Goal: Book appointment/travel/reservation

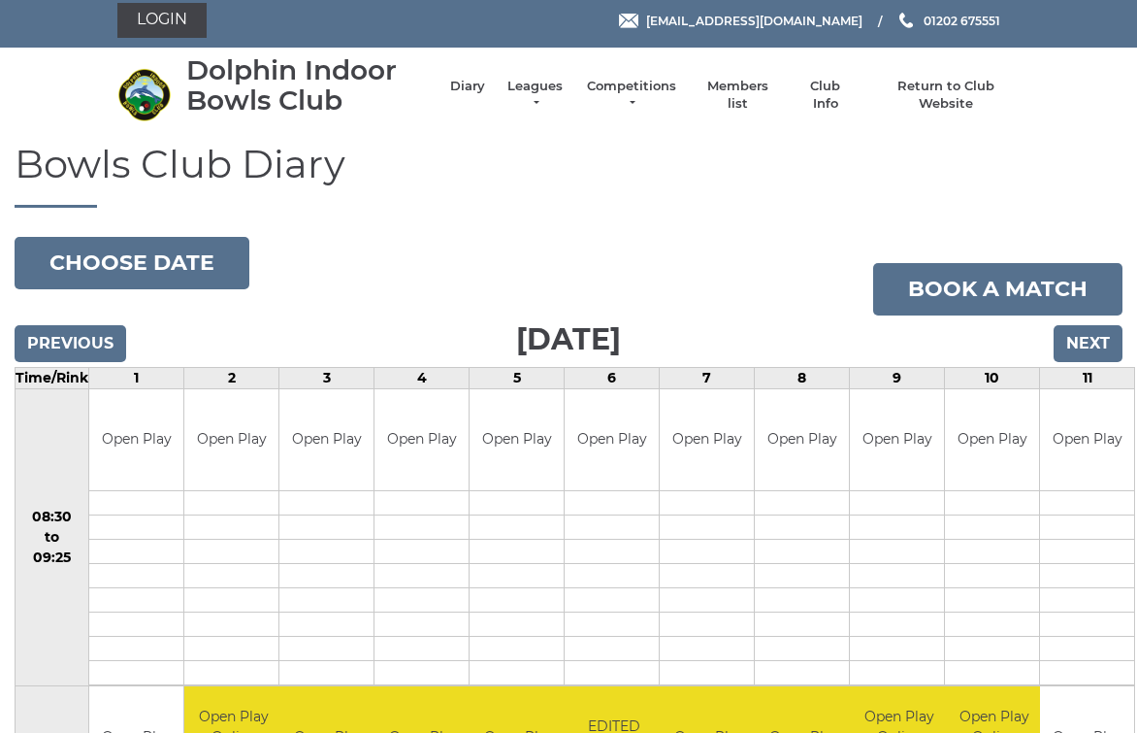
scroll to position [7, 0]
click at [1098, 349] on input "Next" at bounding box center [1088, 343] width 69 height 37
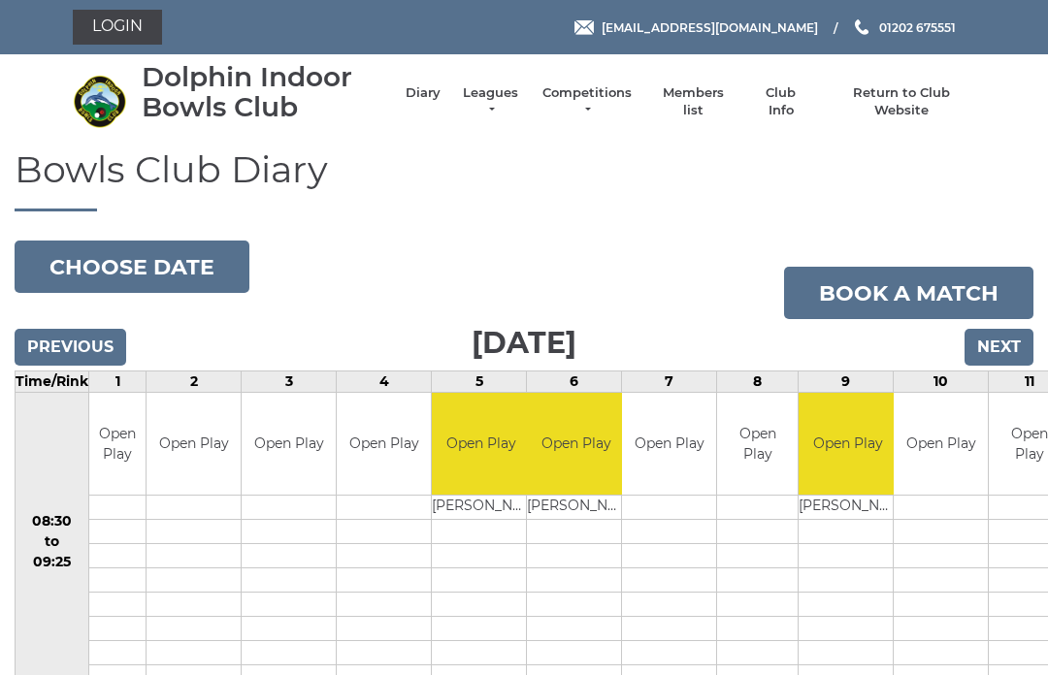
click at [1020, 329] on input "Next" at bounding box center [999, 347] width 69 height 37
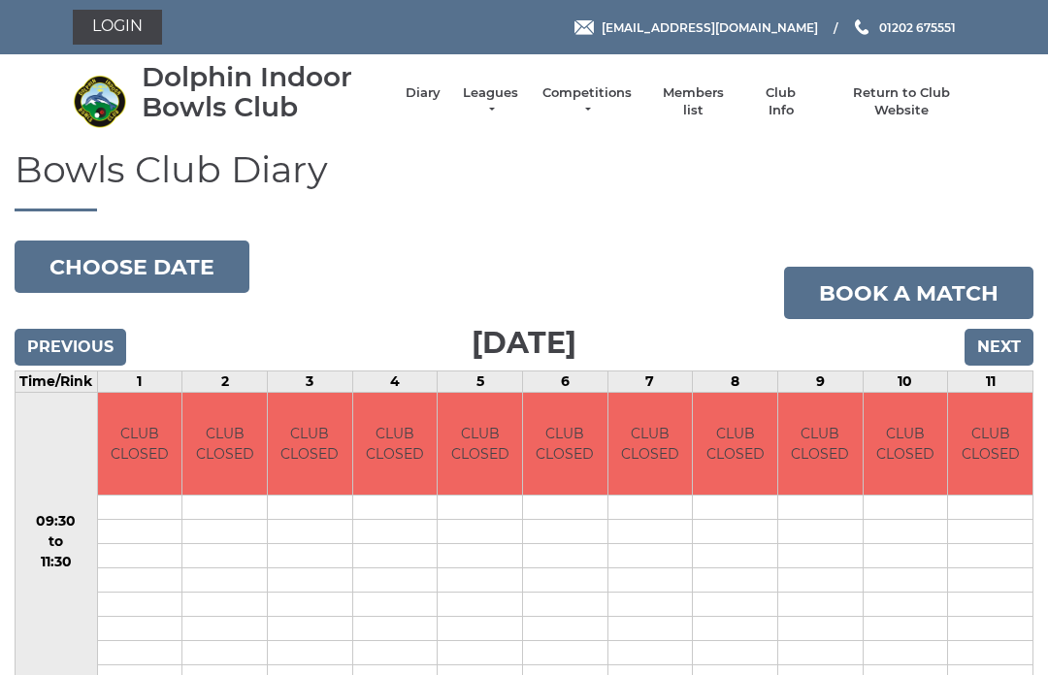
click at [1012, 351] on input "Next" at bounding box center [999, 347] width 69 height 37
click at [1010, 354] on input "Next" at bounding box center [999, 347] width 69 height 37
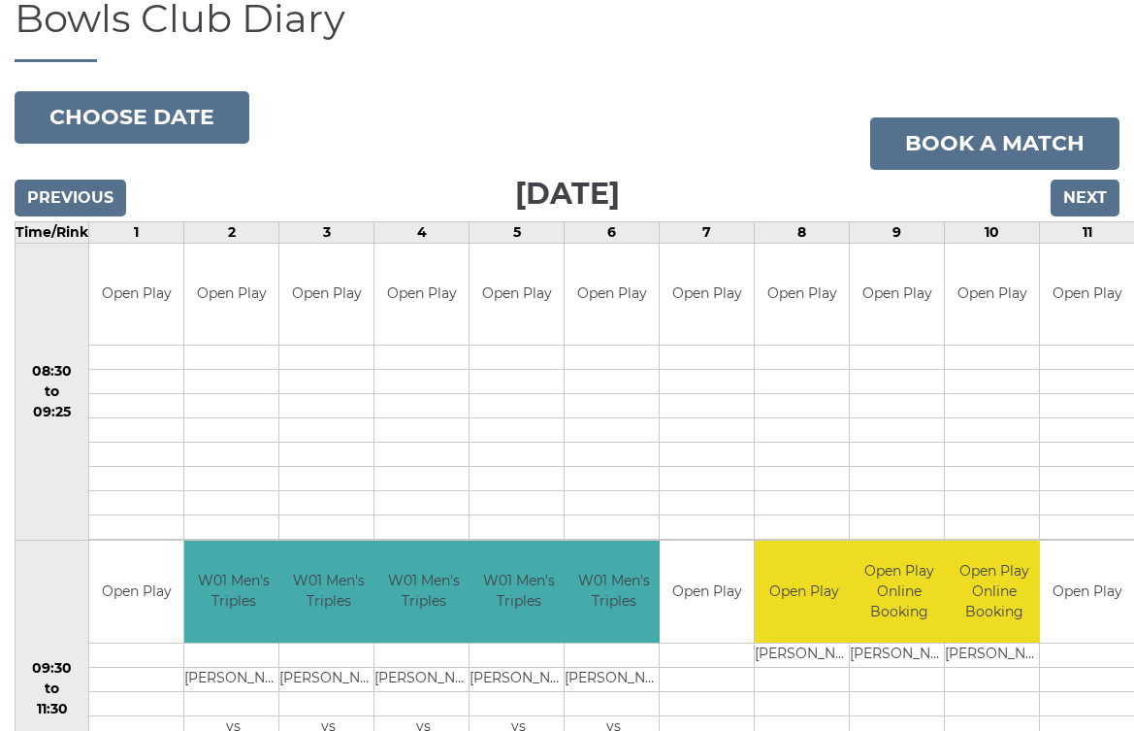
scroll to position [147, 0]
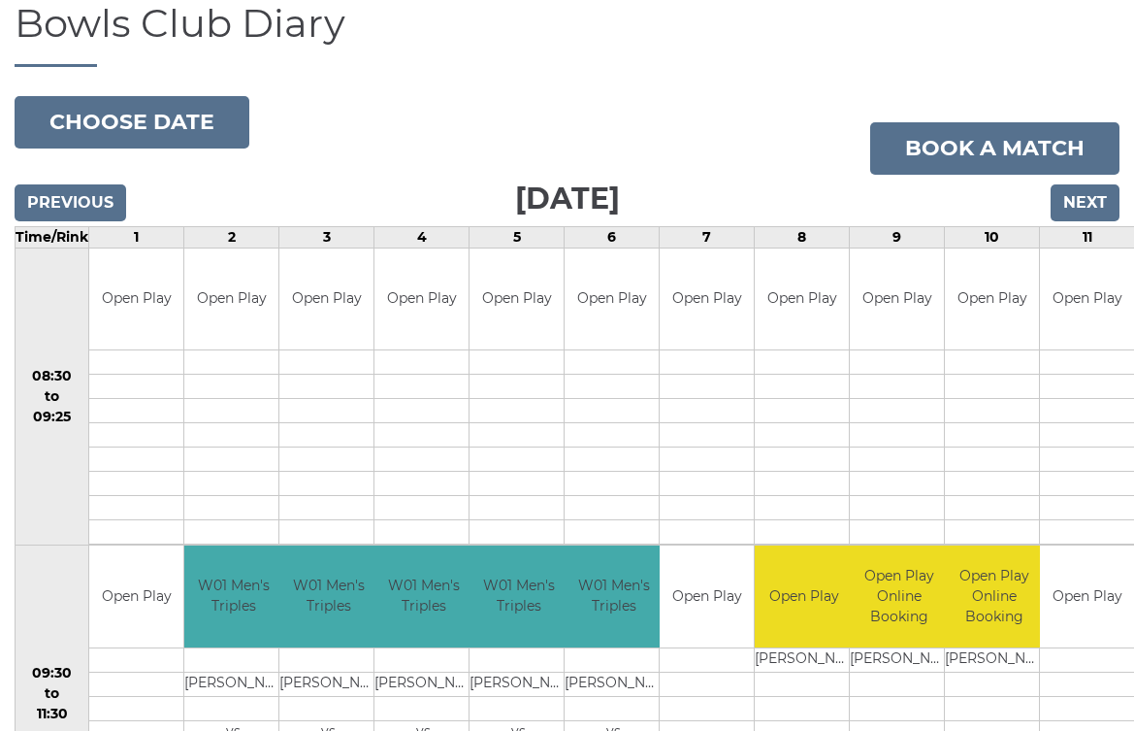
click at [1092, 218] on input "Next" at bounding box center [1085, 202] width 69 height 37
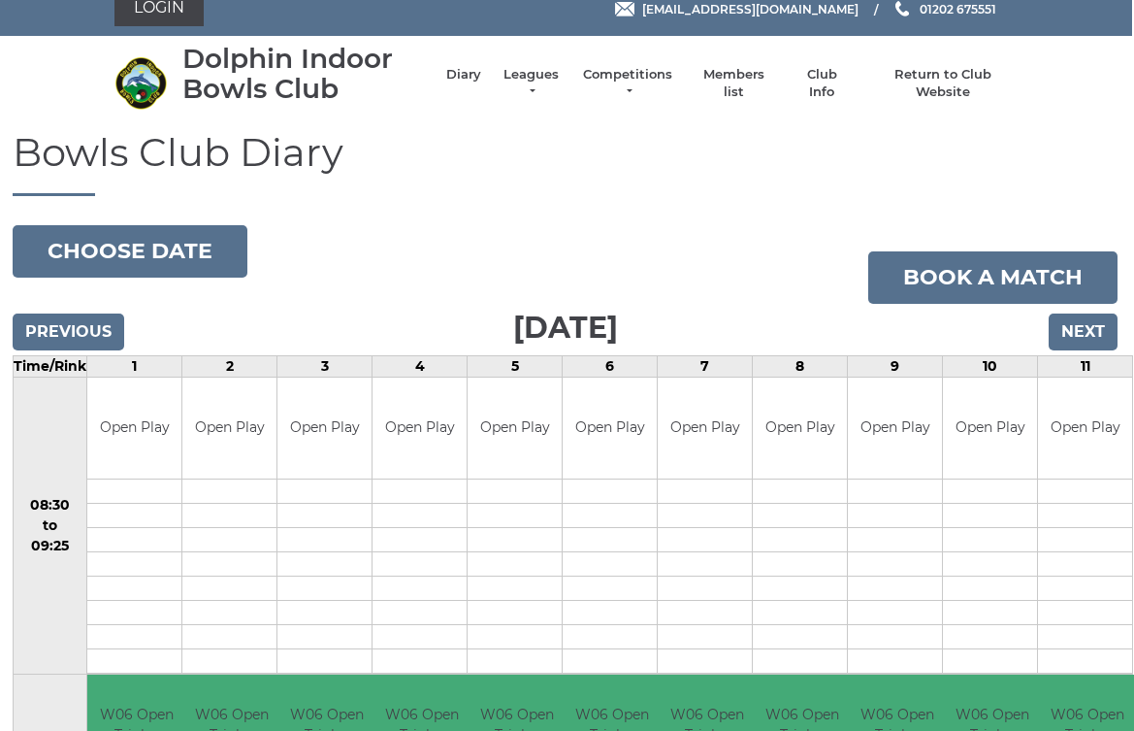
scroll to position [0, 2]
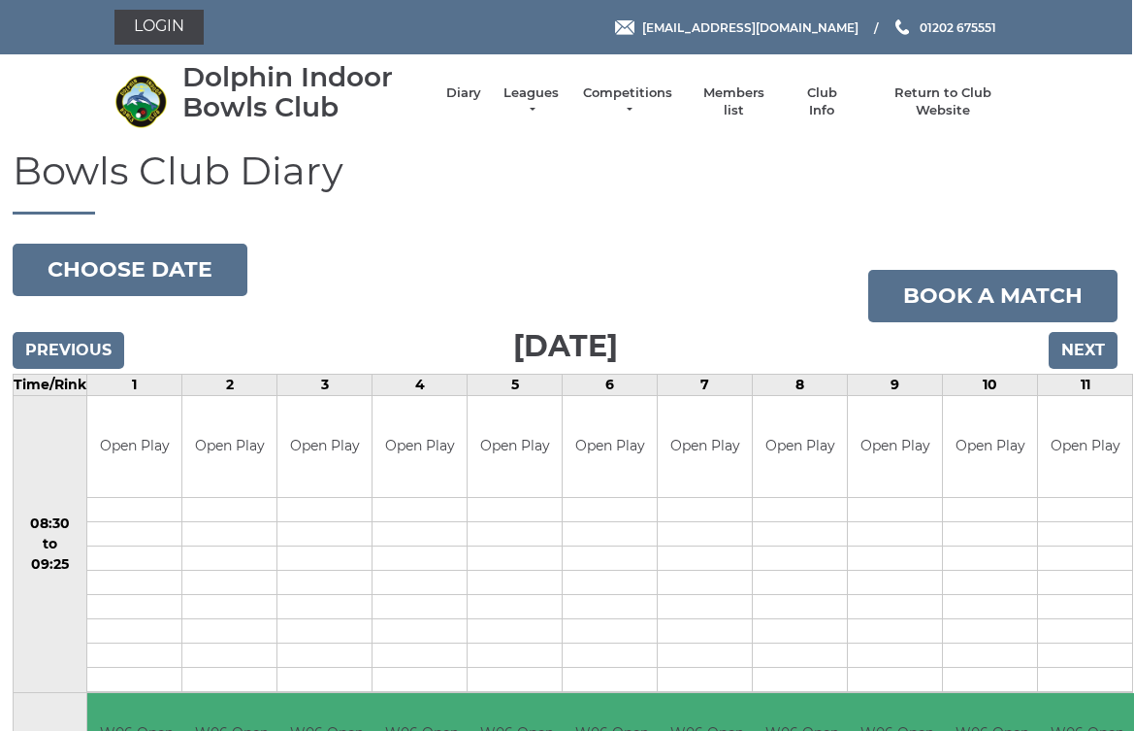
click at [1092, 349] on input "Next" at bounding box center [1083, 350] width 69 height 37
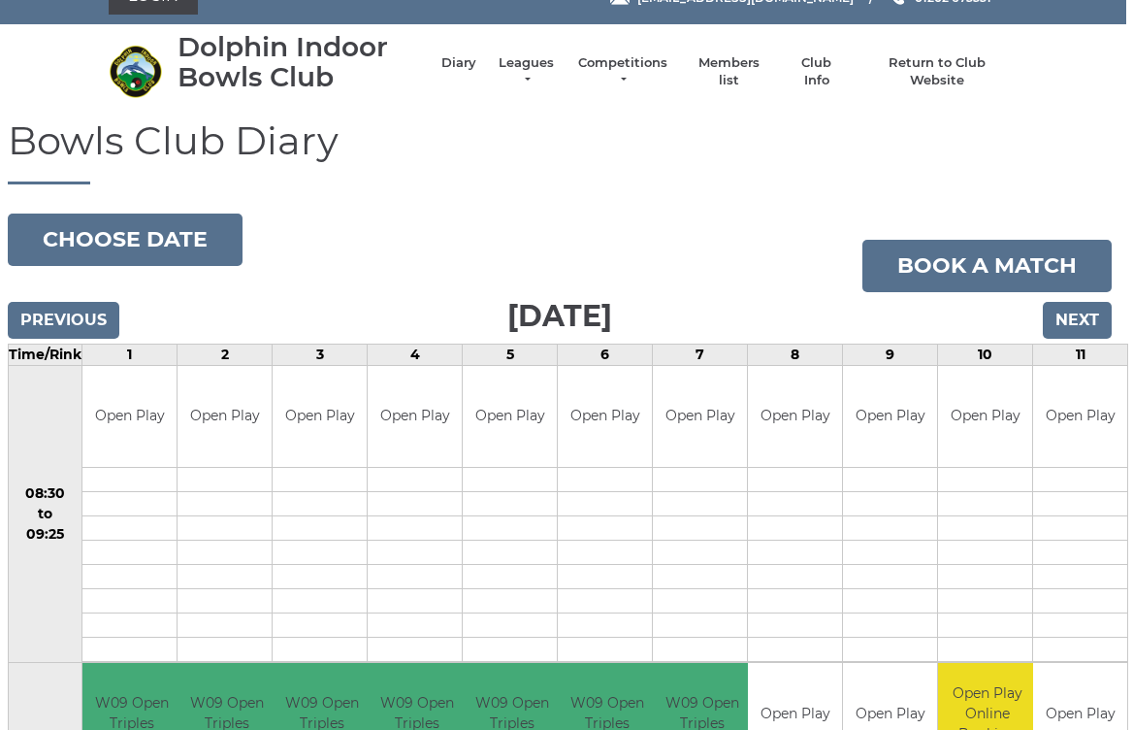
scroll to position [0, 7]
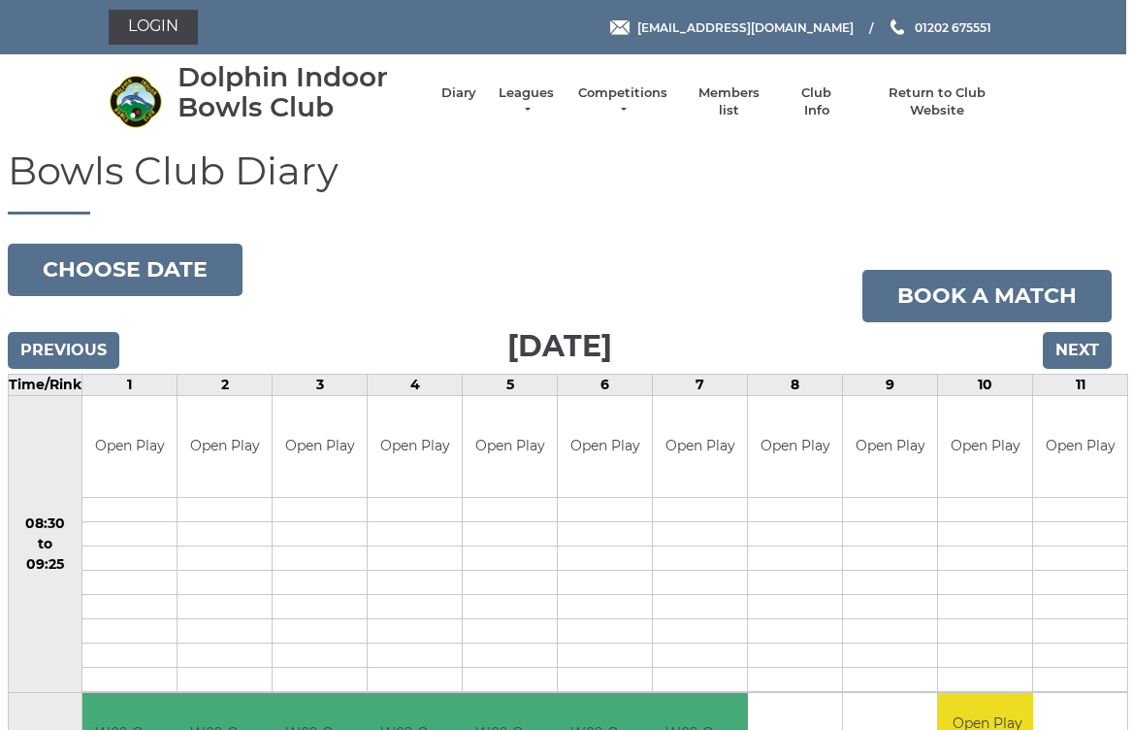
click at [1079, 349] on input "Next" at bounding box center [1077, 350] width 69 height 37
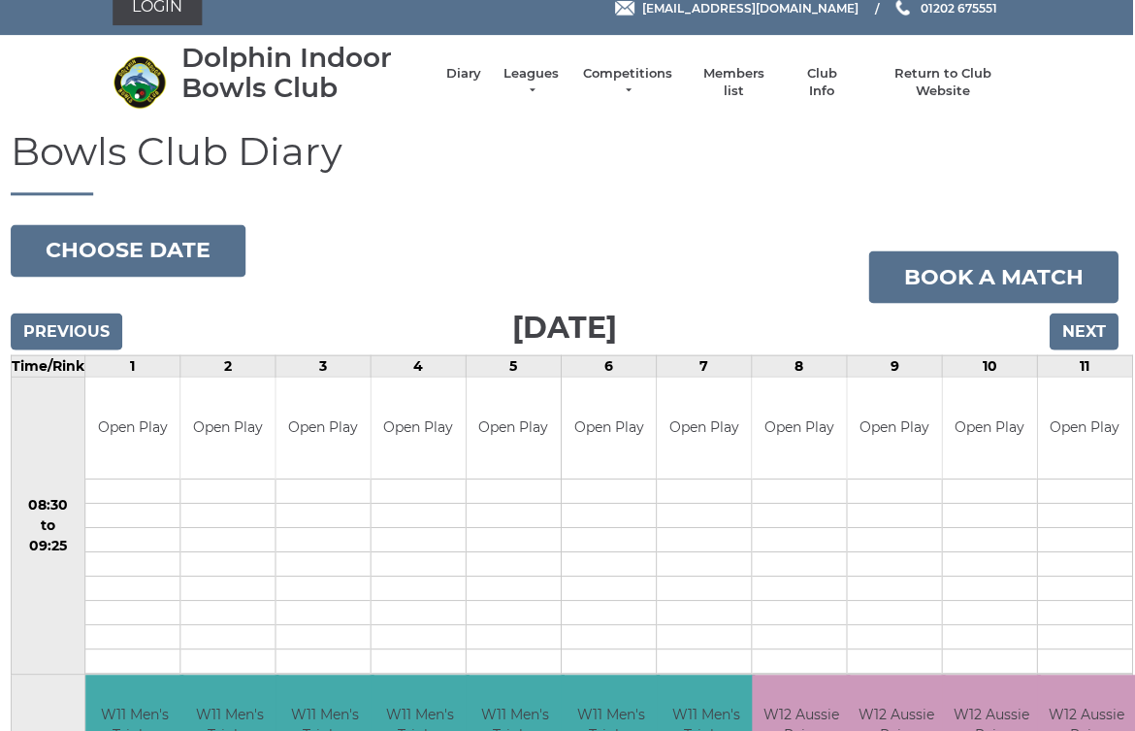
scroll to position [0, 2]
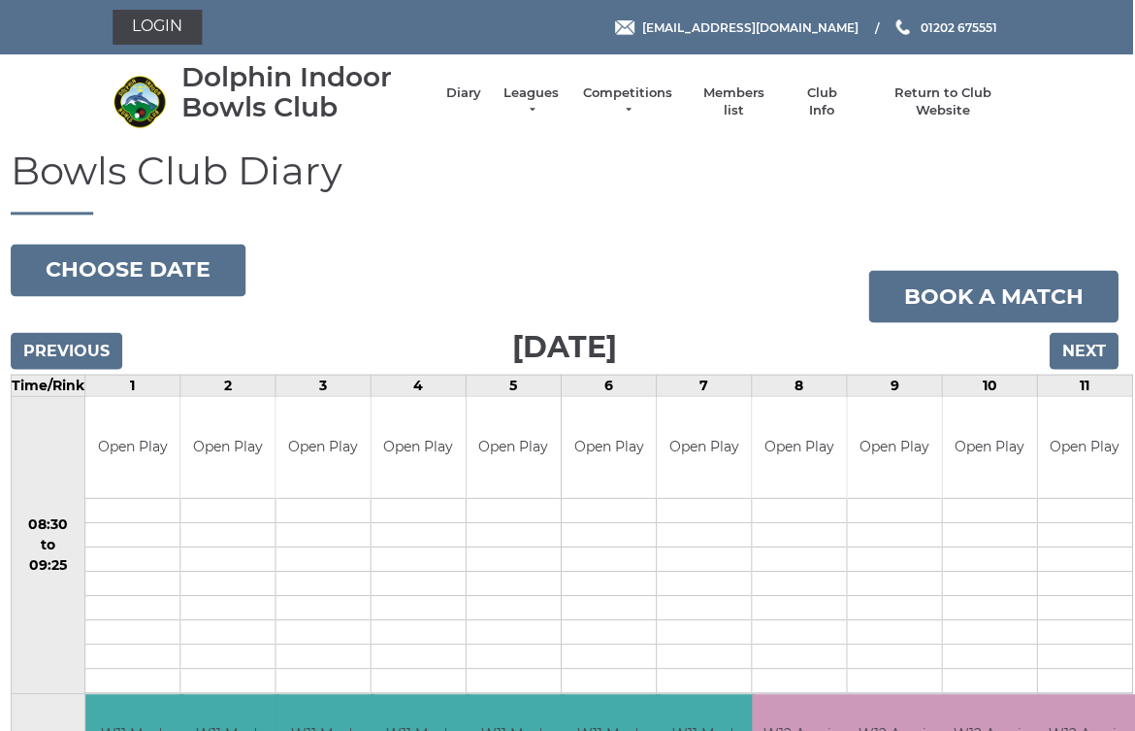
click at [1087, 345] on input "Next" at bounding box center [1084, 350] width 69 height 37
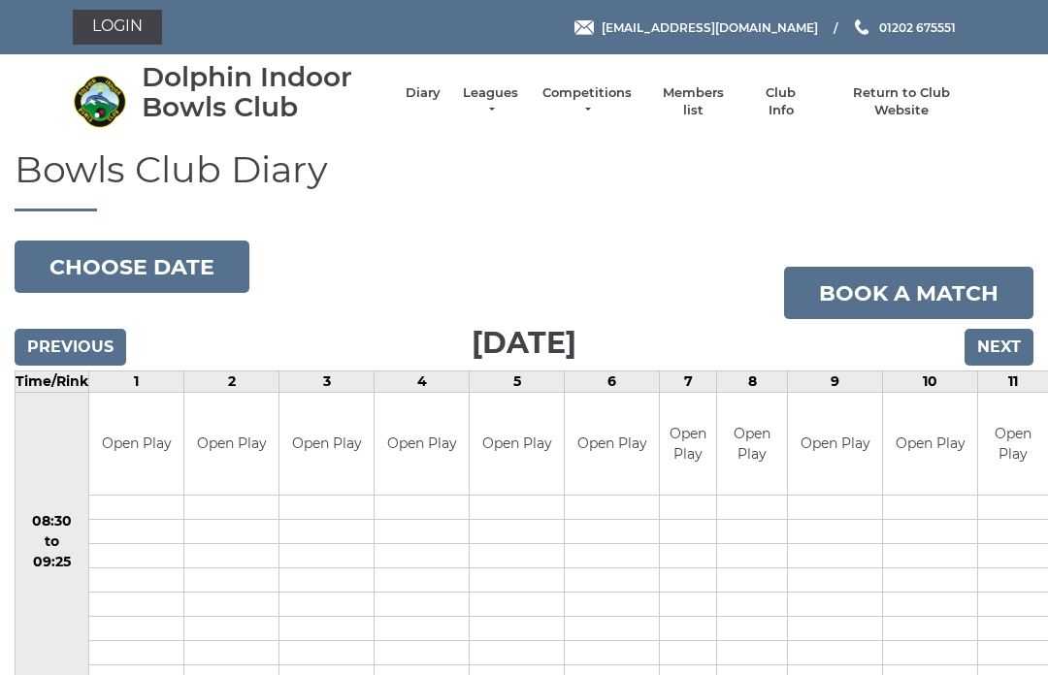
click at [99, 343] on input "Previous" at bounding box center [71, 347] width 112 height 37
click at [97, 344] on input "Previous" at bounding box center [71, 347] width 112 height 37
